Goal: Information Seeking & Learning: Learn about a topic

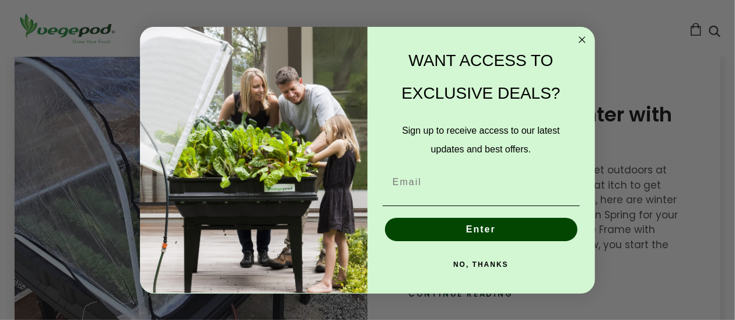
scroll to position [1704, 0]
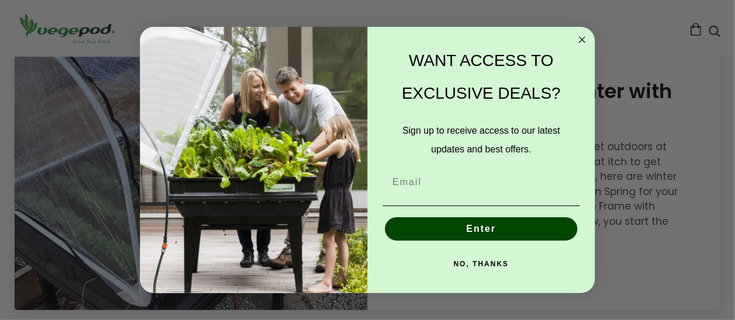
click at [480, 263] on button "NO, THANKS" at bounding box center [481, 263] width 197 height 23
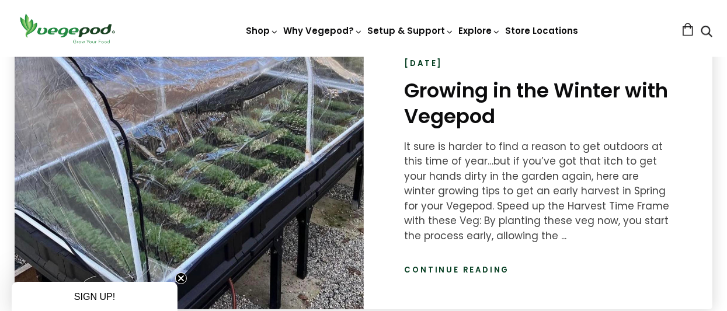
scroll to position [0, 516]
click at [457, 267] on link "Continue reading" at bounding box center [456, 270] width 105 height 12
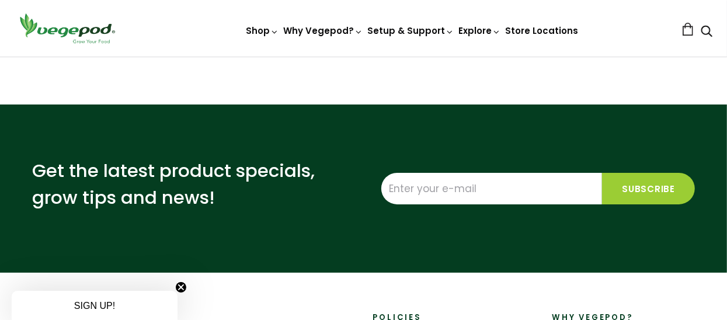
scroll to position [3058, 0]
